Goal: Navigation & Orientation: Find specific page/section

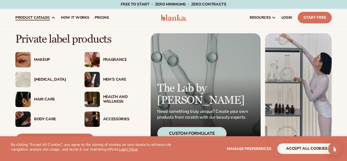
click at [47, 80] on div "[MEDICAL_DATA]" at bounding box center [54, 79] width 40 height 5
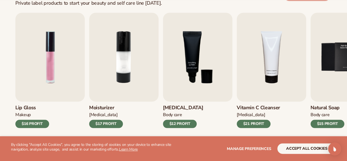
scroll to position [192, 0]
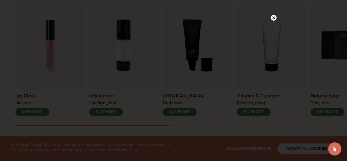
click at [274, 18] on circle at bounding box center [274, 18] width 6 height 6
